Goal: Information Seeking & Learning: Check status

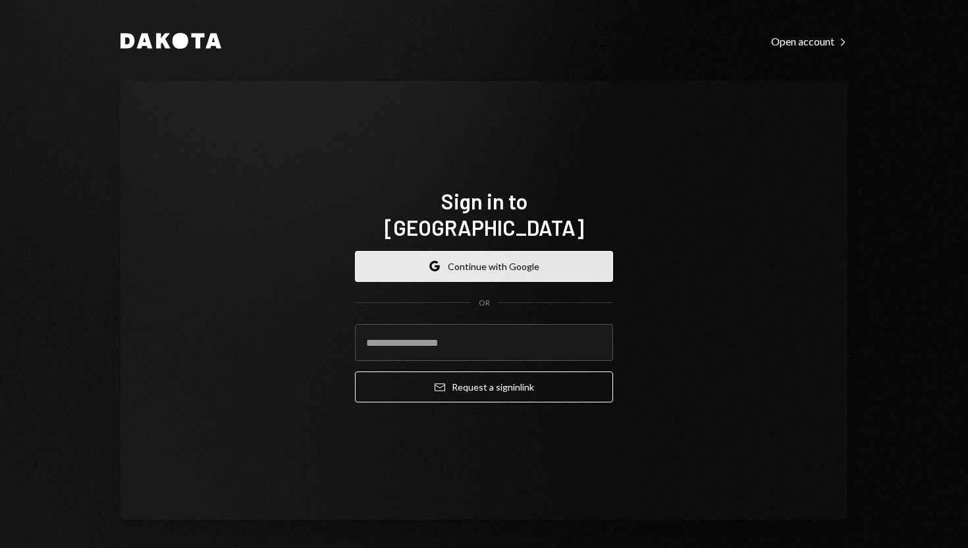
click at [447, 252] on button "Google Continue with Google" at bounding box center [484, 266] width 258 height 31
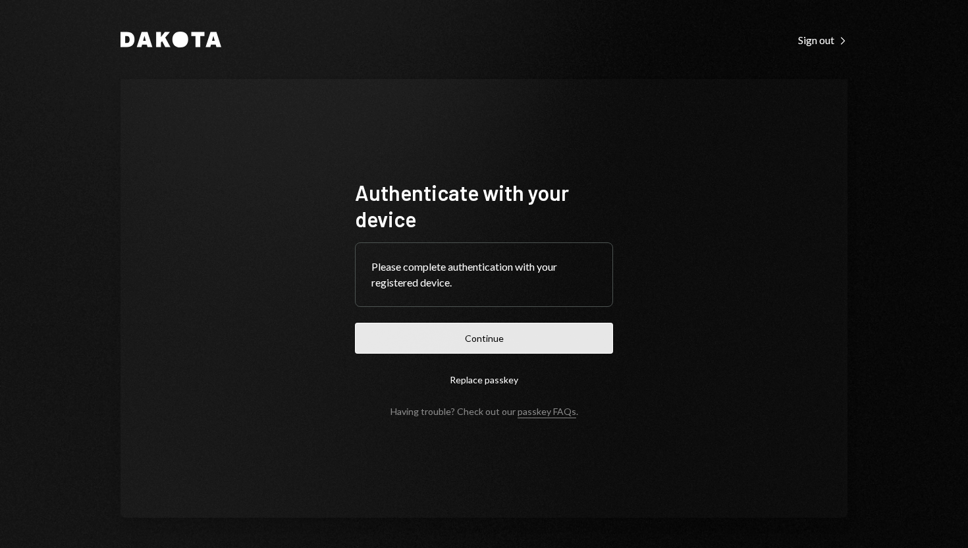
click at [489, 348] on button "Continue" at bounding box center [484, 338] width 258 height 31
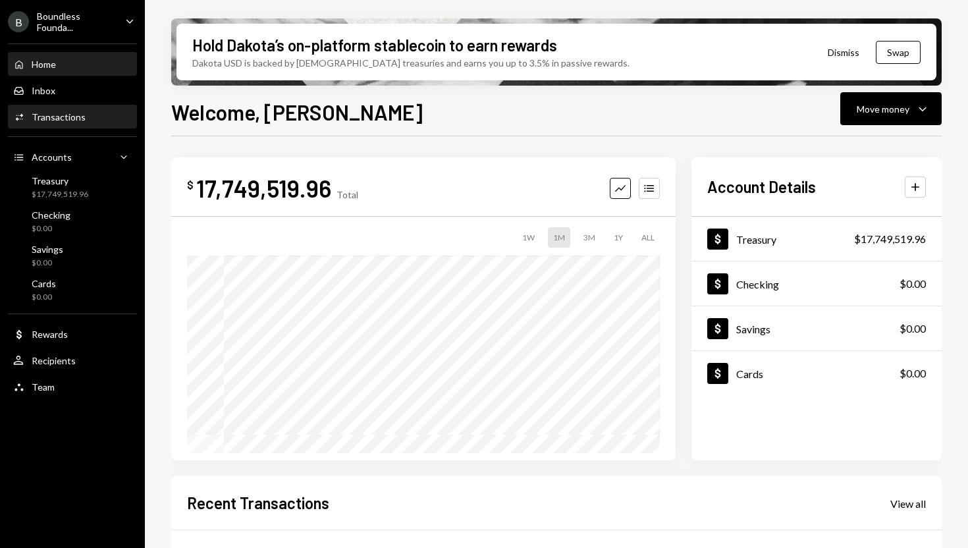
click at [66, 116] on div "Transactions" at bounding box center [59, 116] width 54 height 11
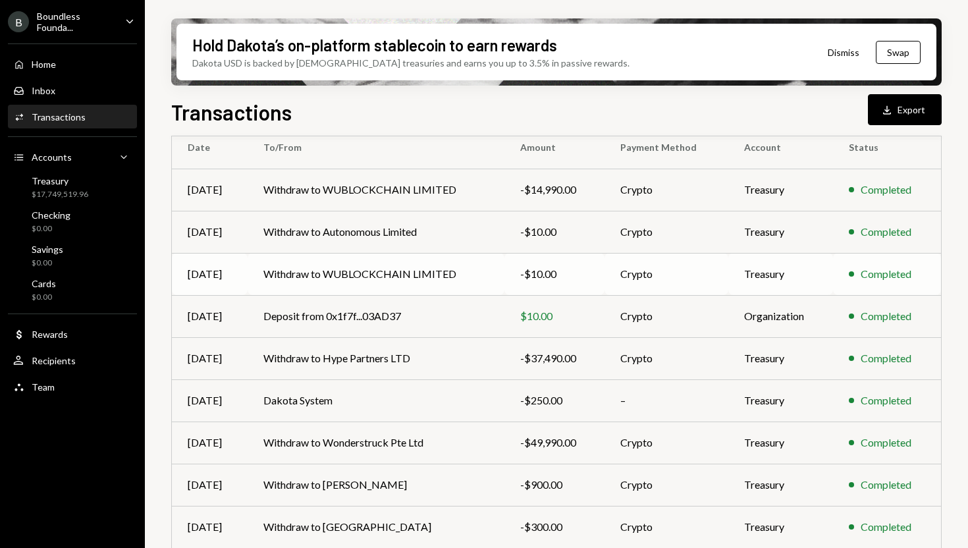
scroll to position [126, 0]
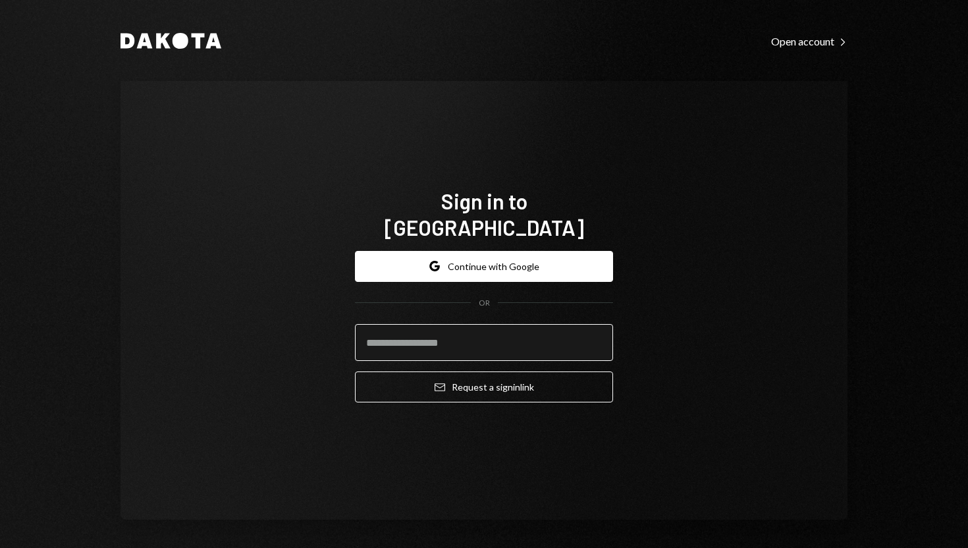
click at [435, 335] on input "email" at bounding box center [484, 342] width 258 height 37
paste input "**********"
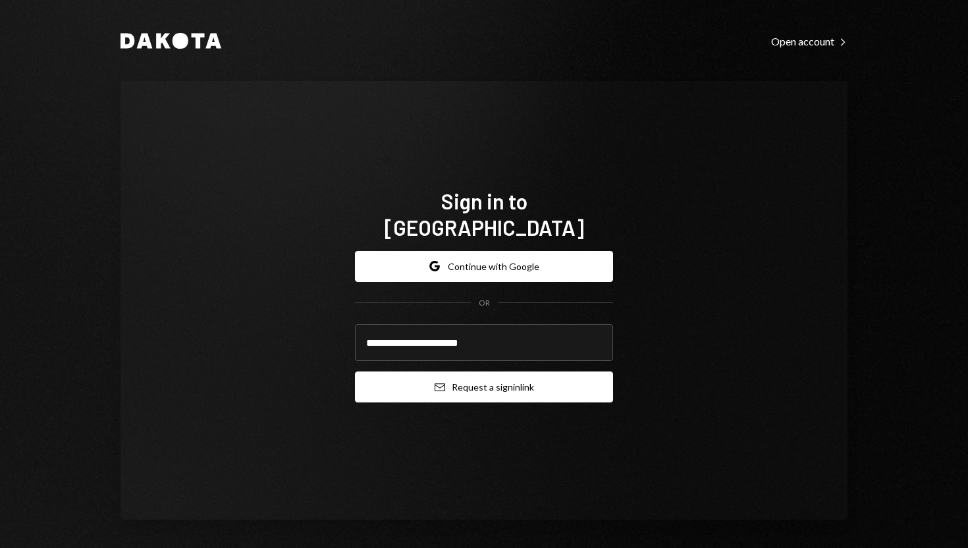
type input "**********"
click at [414, 372] on button "Email Request a sign in link" at bounding box center [484, 387] width 258 height 31
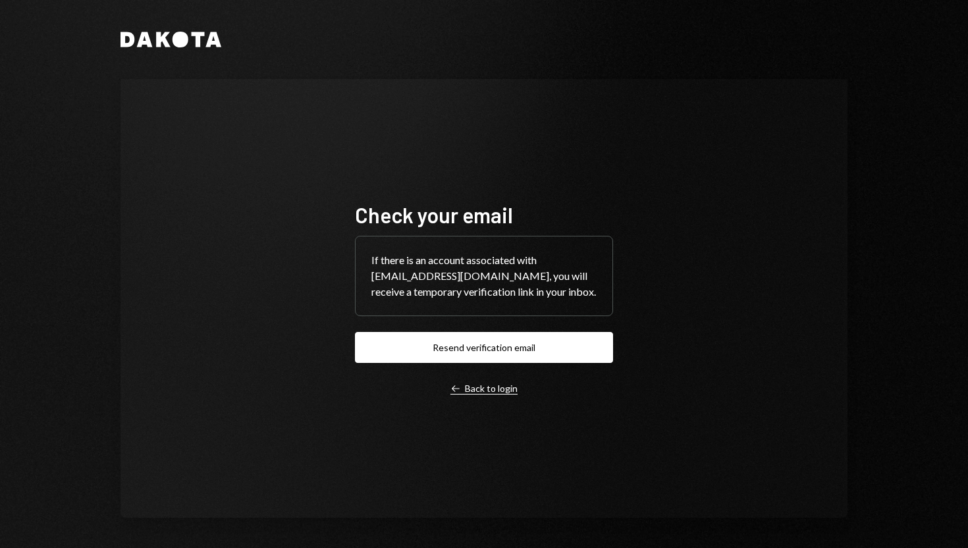
click at [460, 394] on div "Left Arrow Back to login" at bounding box center [484, 389] width 67 height 12
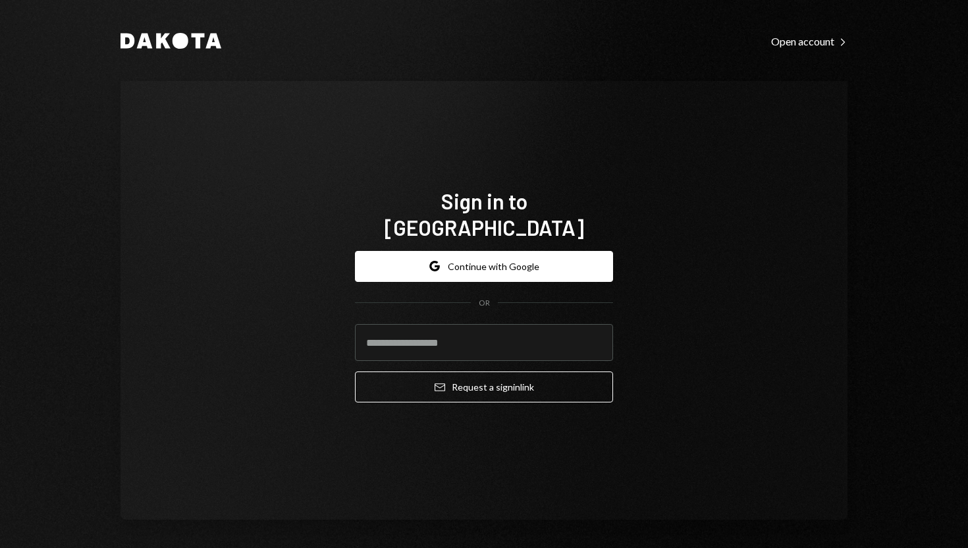
click at [680, 334] on div "Sign in to Dakota Google Continue with Google OR Email Request a sign in link" at bounding box center [484, 300] width 727 height 439
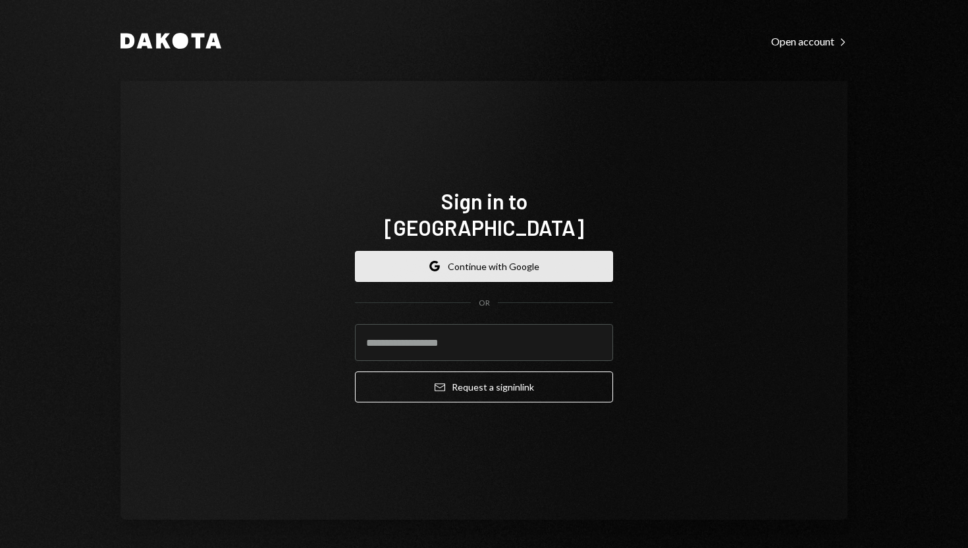
click at [545, 256] on button "Google Continue with Google" at bounding box center [484, 266] width 258 height 31
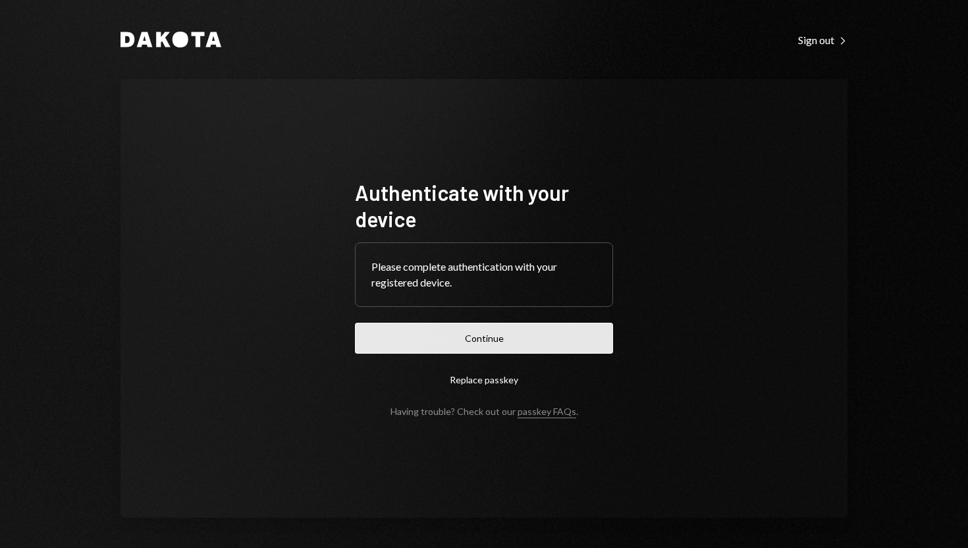
click at [497, 344] on button "Continue" at bounding box center [484, 338] width 258 height 31
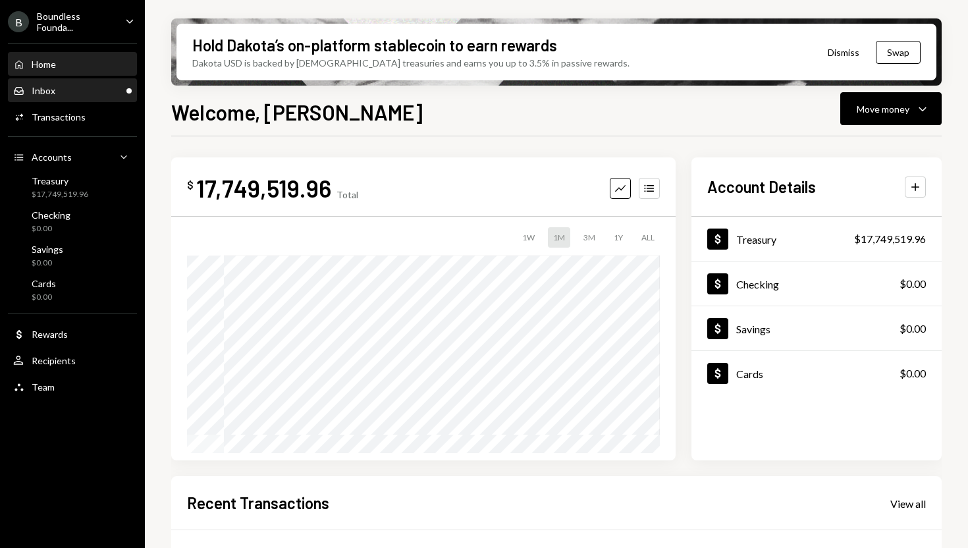
click at [62, 86] on div "Inbox Inbox" at bounding box center [72, 91] width 119 height 12
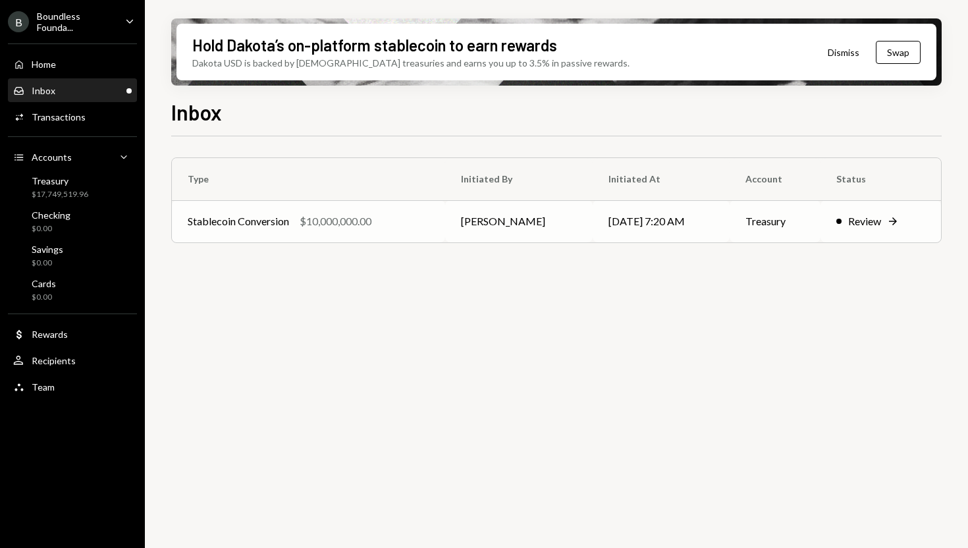
click at [236, 220] on div "Stablecoin Conversion" at bounding box center [238, 221] width 101 height 16
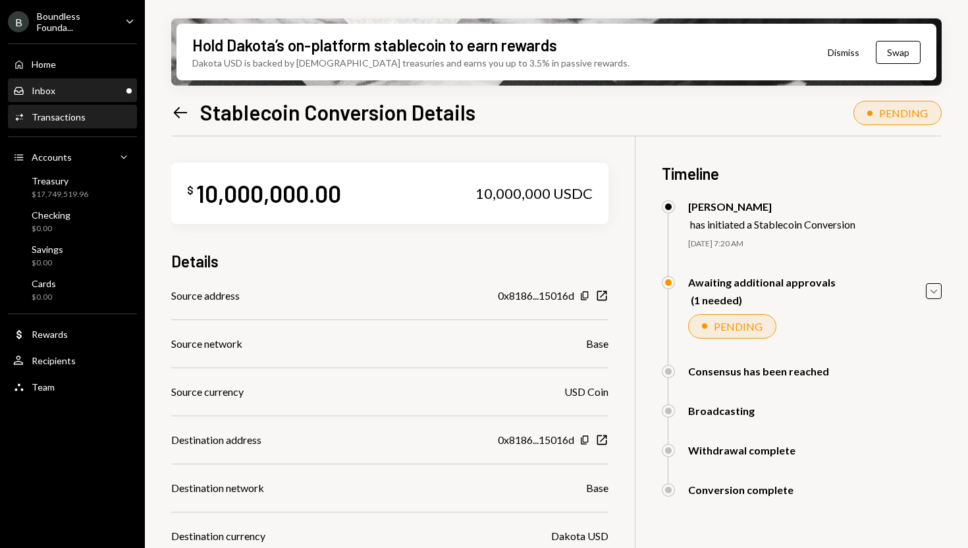
click at [93, 90] on div "Inbox Inbox" at bounding box center [72, 91] width 119 height 12
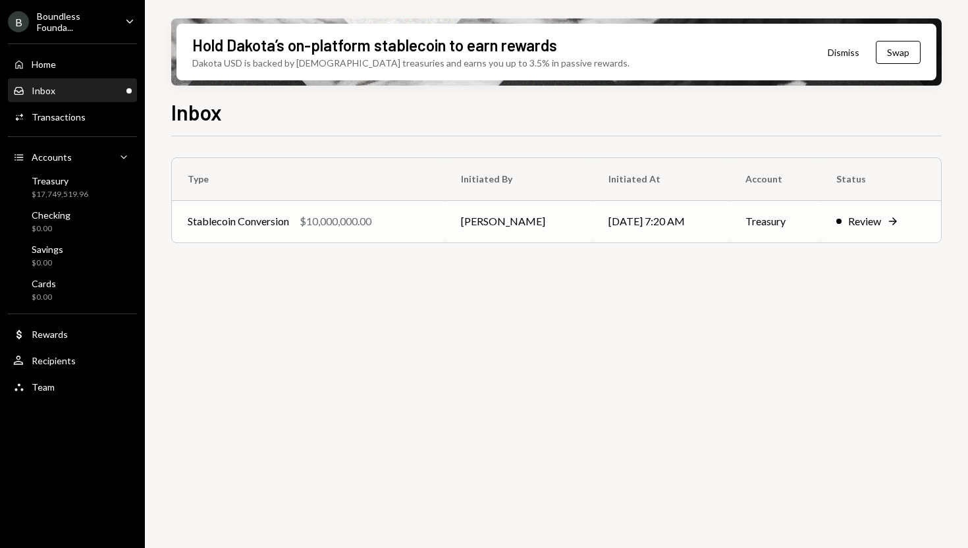
click at [219, 228] on div "Stablecoin Conversion" at bounding box center [238, 221] width 101 height 16
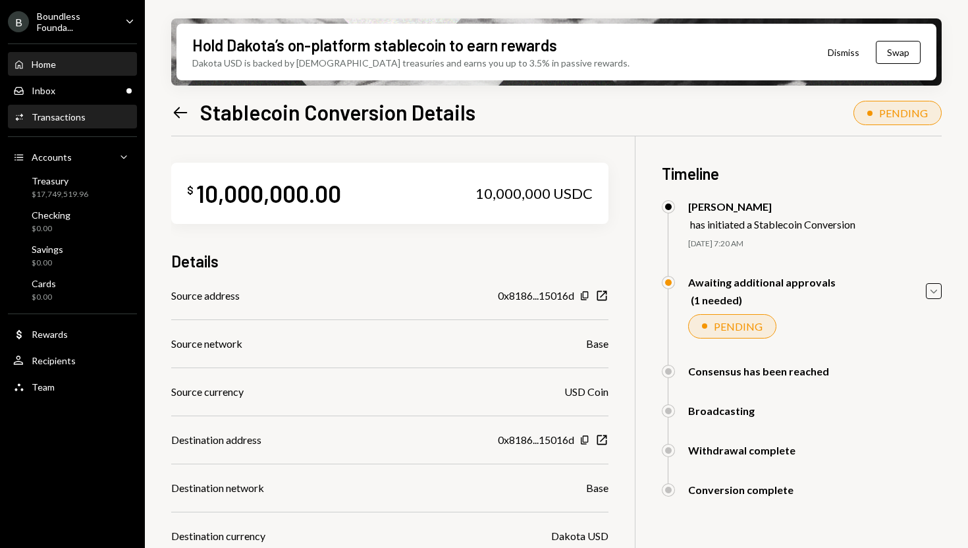
click at [55, 61] on div "Home" at bounding box center [44, 64] width 24 height 11
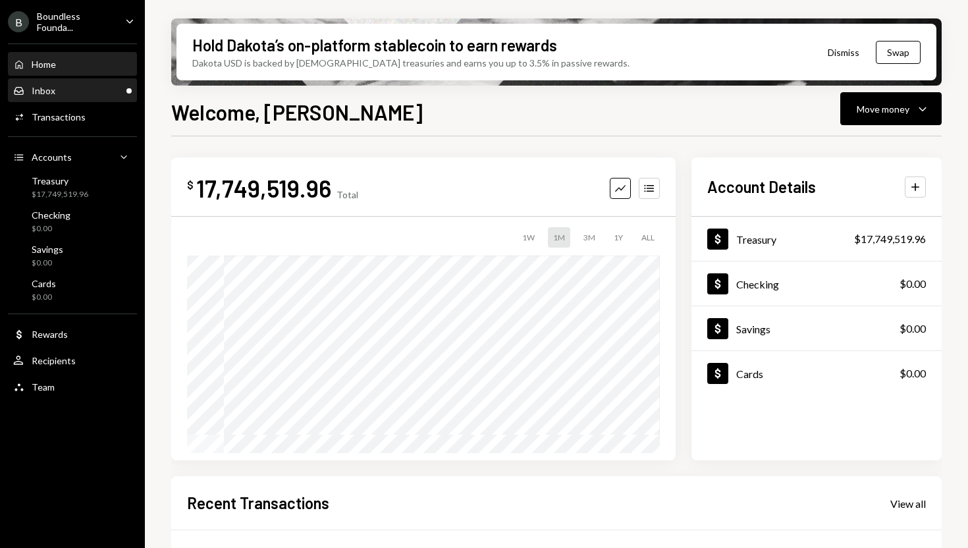
click at [58, 91] on div "Inbox Inbox" at bounding box center [72, 91] width 119 height 12
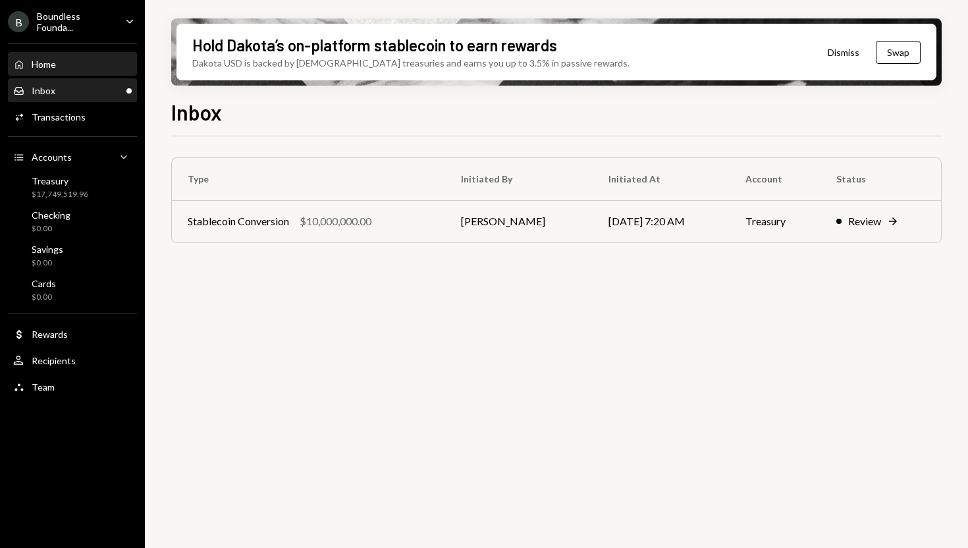
click at [40, 63] on div "Home" at bounding box center [44, 64] width 24 height 11
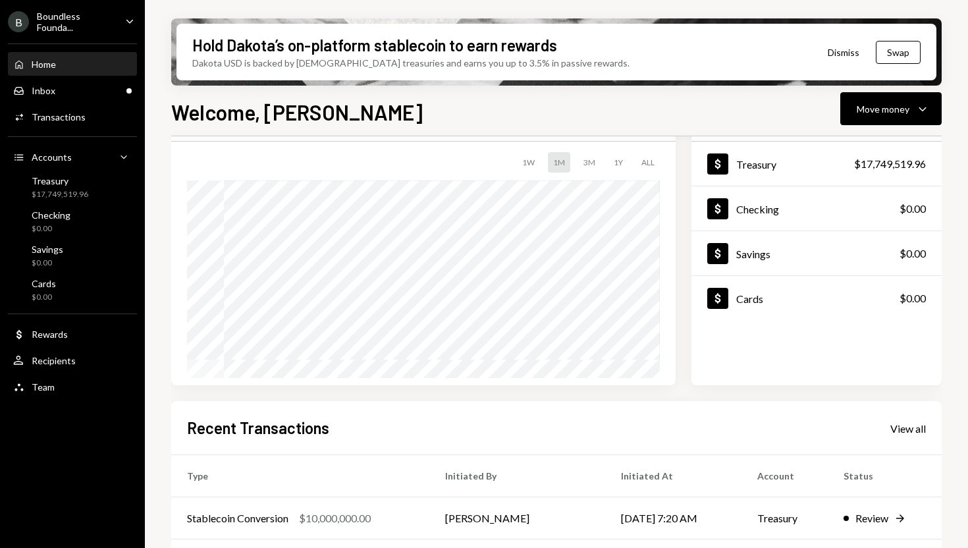
scroll to position [246, 0]
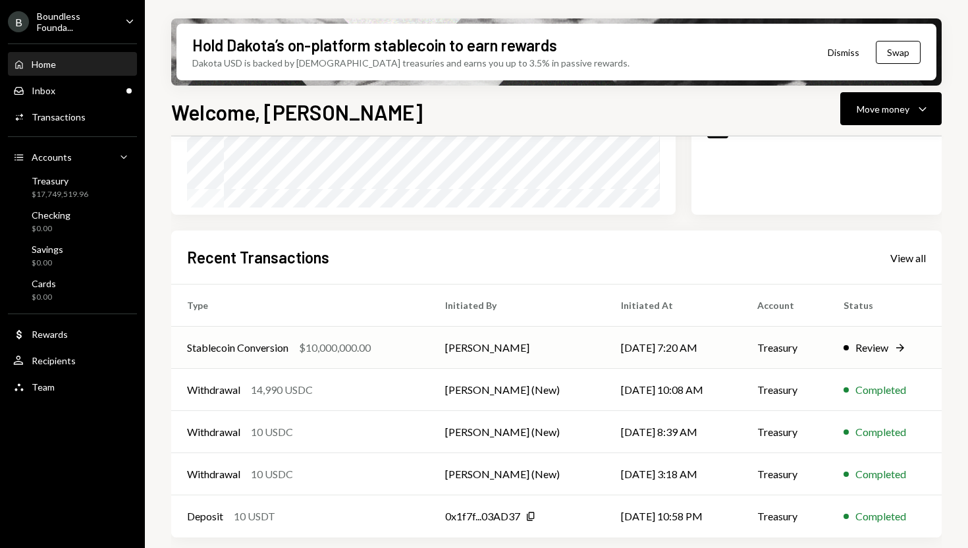
click at [897, 352] on icon "Right Arrow" at bounding box center [900, 347] width 13 height 13
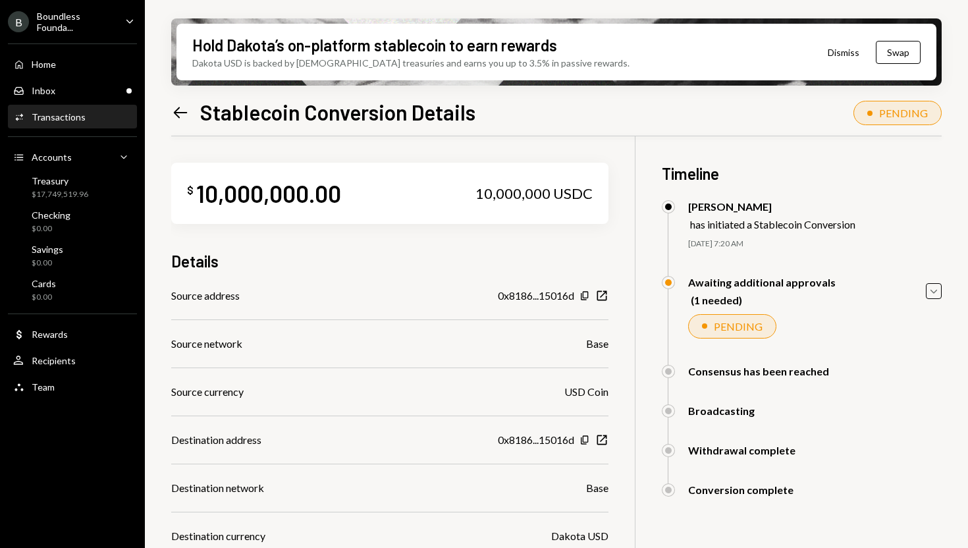
scroll to position [177, 0]
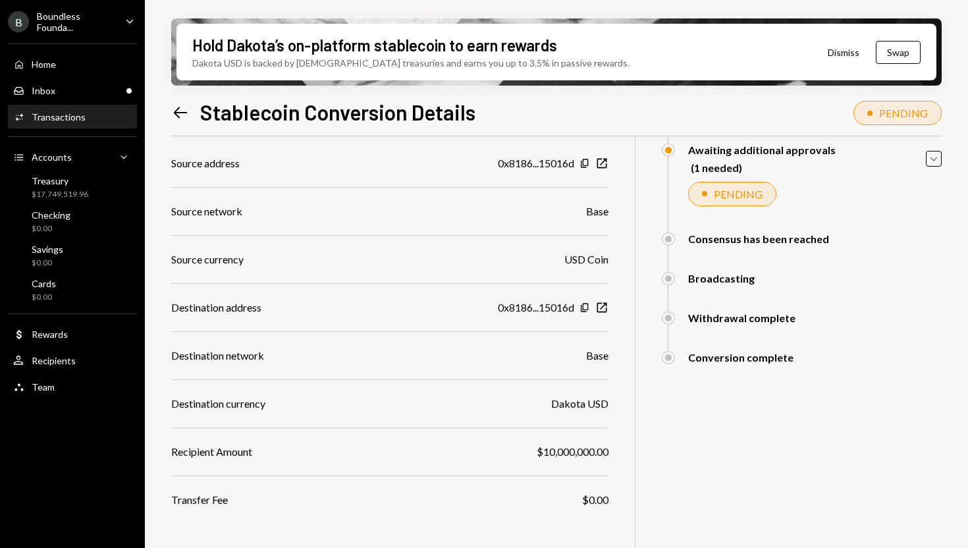
scroll to position [122, 0]
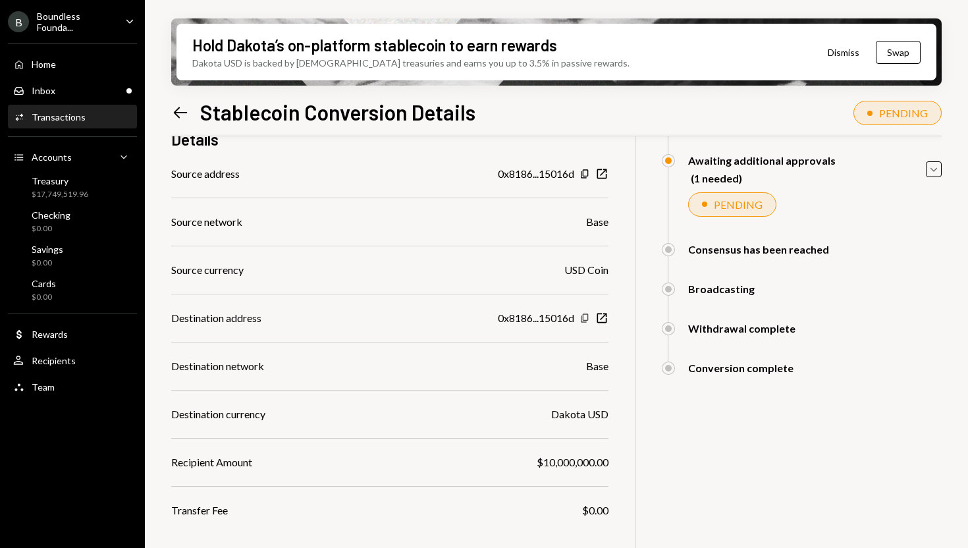
click at [584, 319] on icon "Copy" at bounding box center [585, 318] width 11 height 11
